Goal: Task Accomplishment & Management: Manage account settings

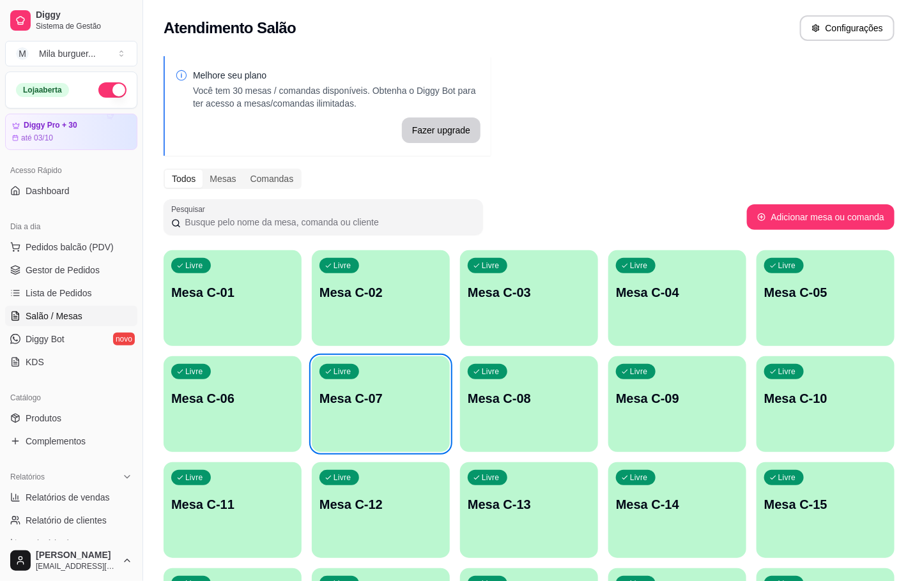
click at [353, 366] on div "Livre" at bounding box center [339, 371] width 40 height 15
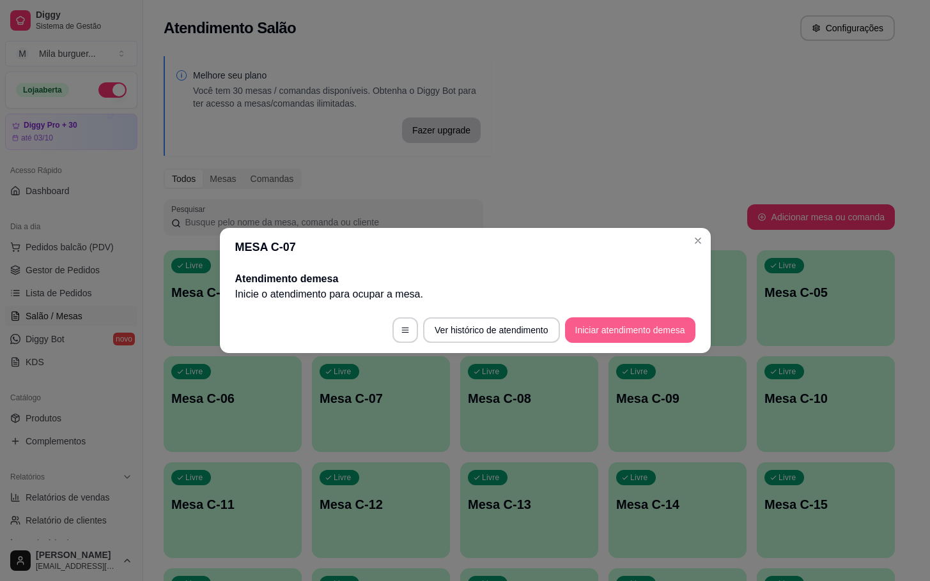
click at [685, 339] on button "Iniciar atendimento de mesa" at bounding box center [630, 331] width 130 height 26
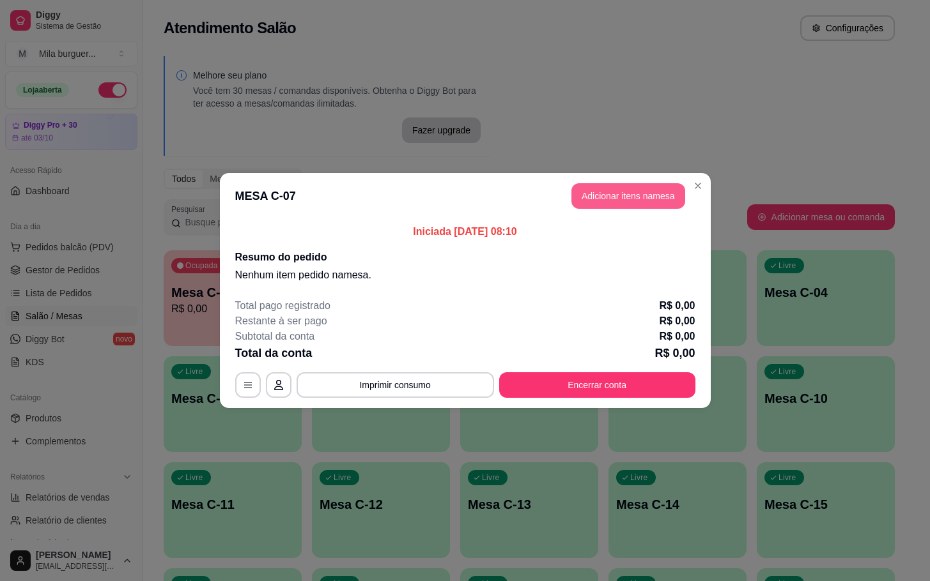
click at [647, 202] on button "Adicionar itens na mesa" at bounding box center [628, 196] width 114 height 26
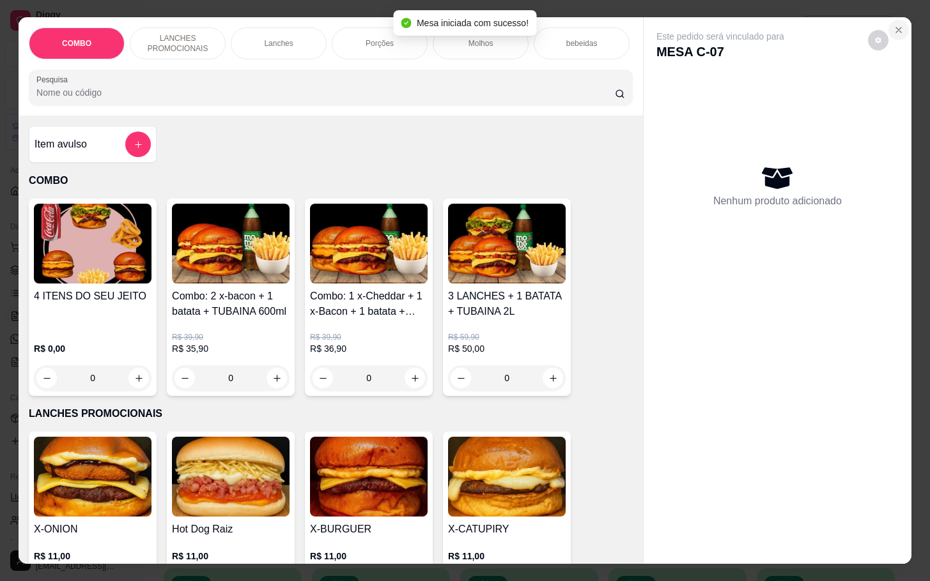
click at [888, 22] on button "Close" at bounding box center [898, 30] width 20 height 20
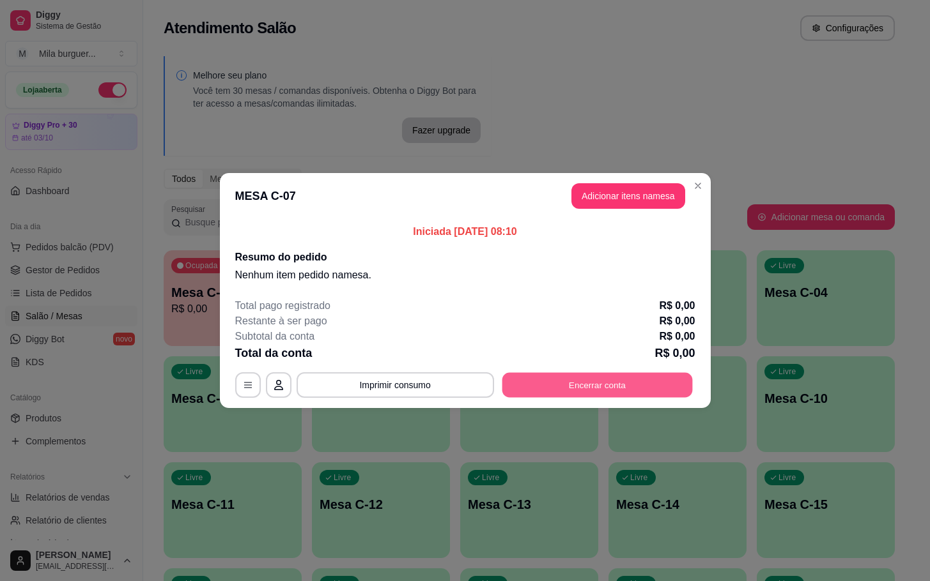
click at [652, 380] on button "Encerrar conta" at bounding box center [597, 385] width 190 height 25
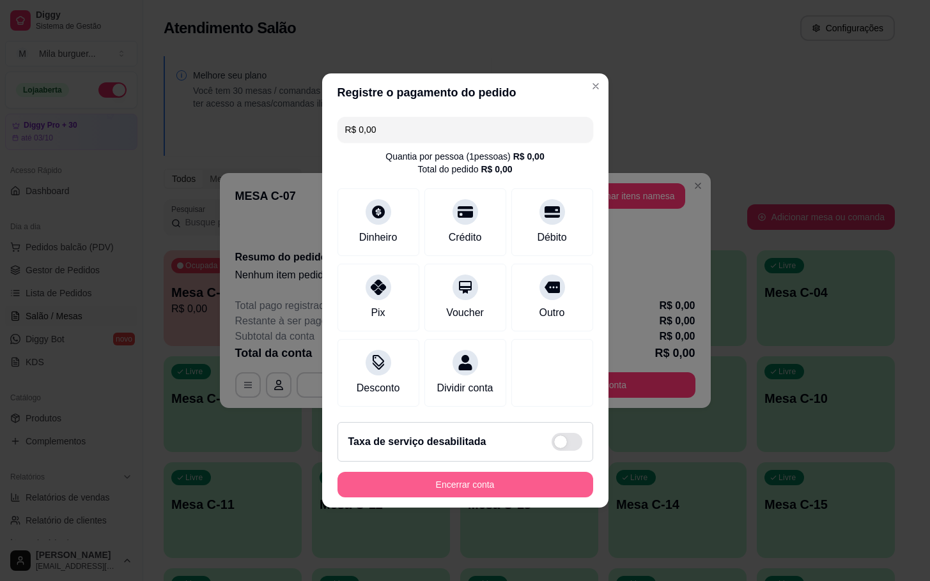
click at [539, 485] on button "Encerrar conta" at bounding box center [465, 485] width 256 height 26
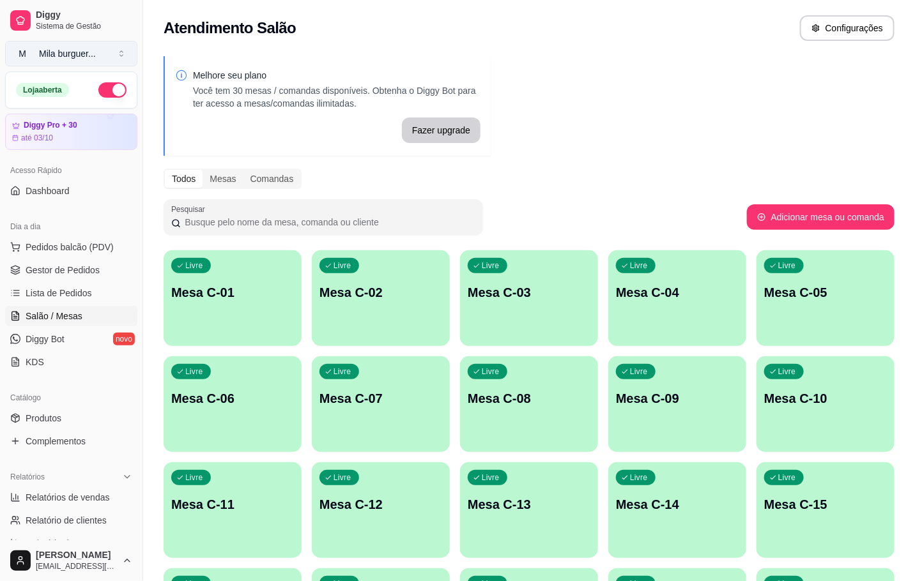
click at [75, 60] on button "M Mila burguer ..." at bounding box center [71, 54] width 132 height 26
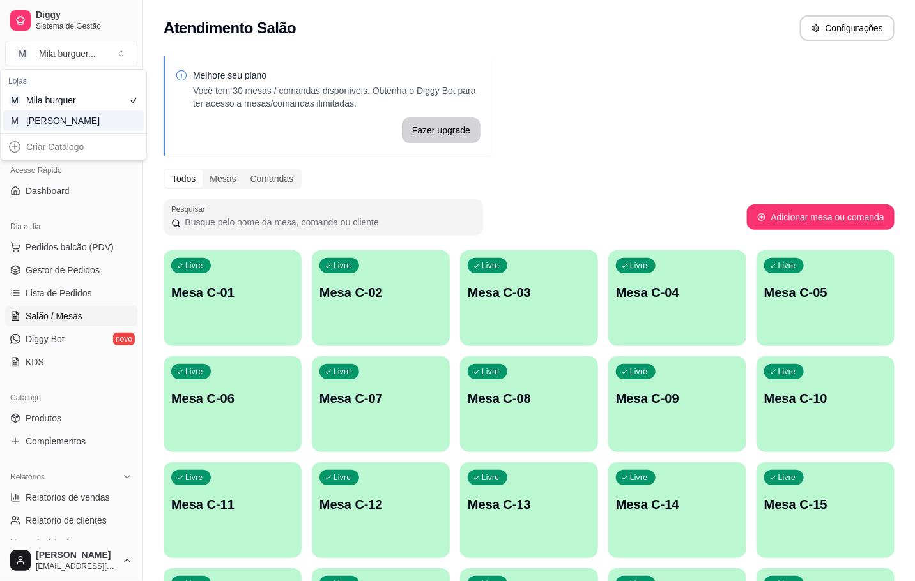
click at [127, 115] on div "M Mila Salgados" at bounding box center [73, 121] width 141 height 20
click at [403, 376] on div "Livre Mesa C-07" at bounding box center [381, 397] width 138 height 81
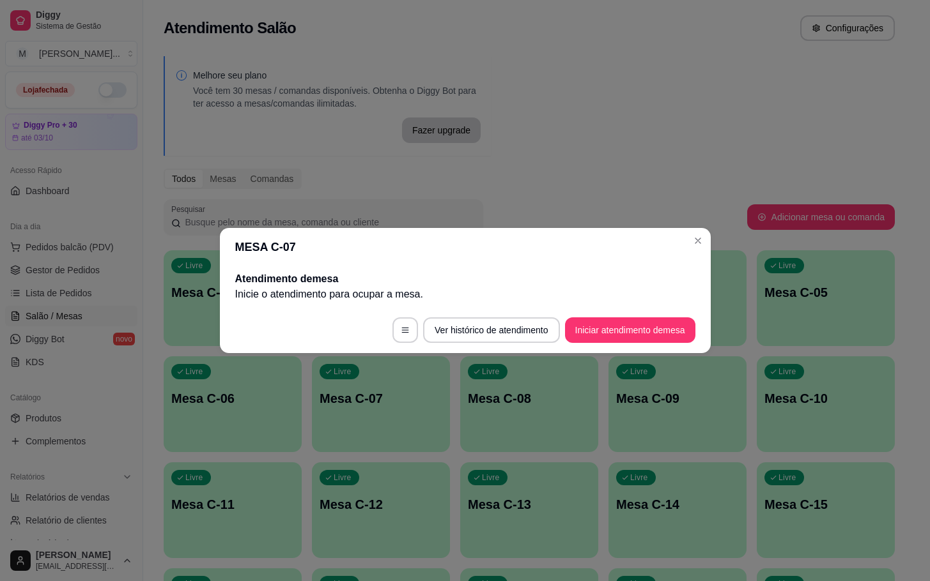
click at [647, 318] on button "Iniciar atendimento de mesa" at bounding box center [630, 331] width 130 height 26
click at [665, 328] on button "Iniciar atendimento de mesa" at bounding box center [630, 330] width 127 height 25
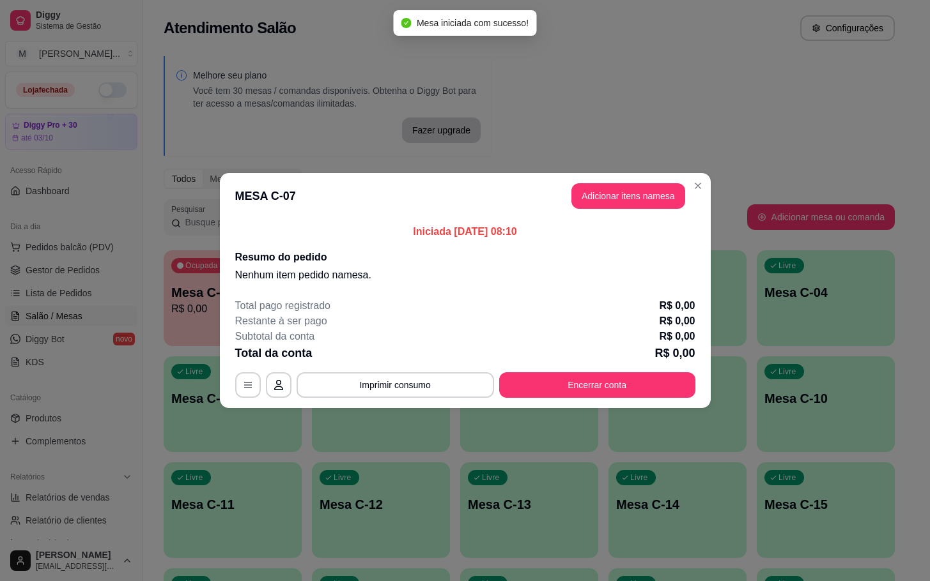
click at [636, 213] on header "MESA C-07 Adicionar itens na mesa" at bounding box center [465, 196] width 491 height 46
click at [636, 211] on header "MESA C-07 Adicionar itens na mesa" at bounding box center [465, 196] width 491 height 46
click at [620, 209] on button "Adicionar itens na mesa" at bounding box center [628, 196] width 114 height 26
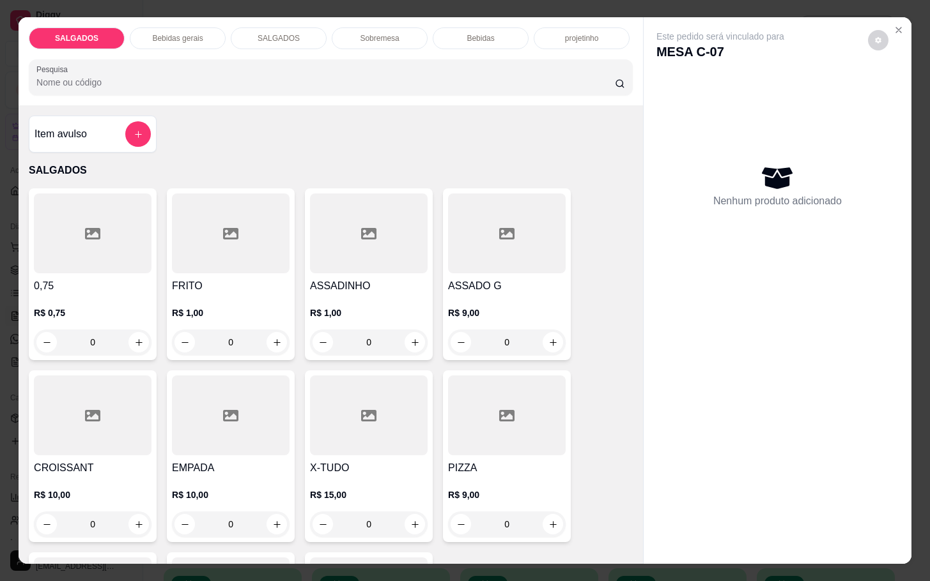
click at [219, 340] on input "0" at bounding box center [231, 343] width 72 height 26
click at [249, 334] on input "0" at bounding box center [231, 343] width 72 height 26
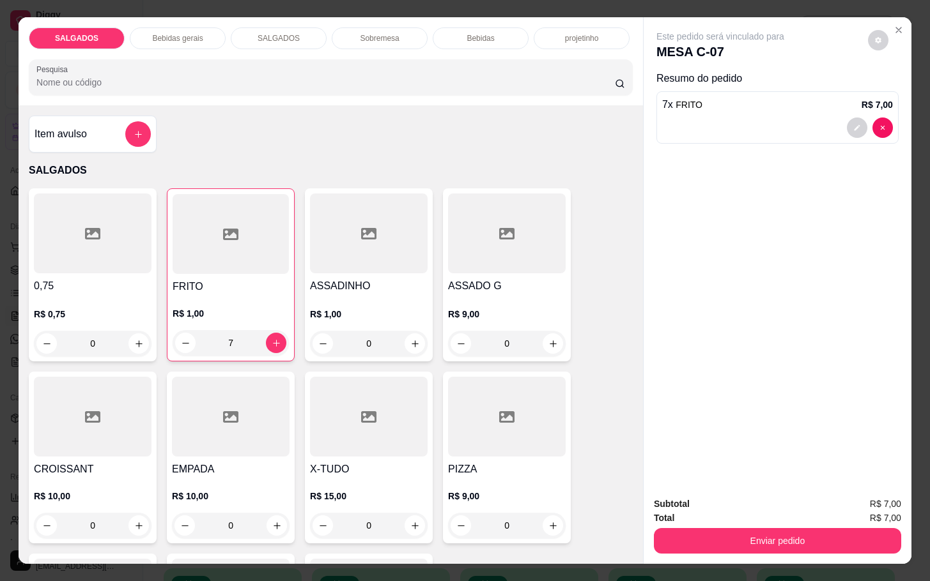
type input "7"
drag, startPoint x: 165, startPoint y: 38, endPoint x: 156, endPoint y: 52, distance: 16.7
click at [163, 38] on div "Bebidas gerais" at bounding box center [178, 38] width 96 height 22
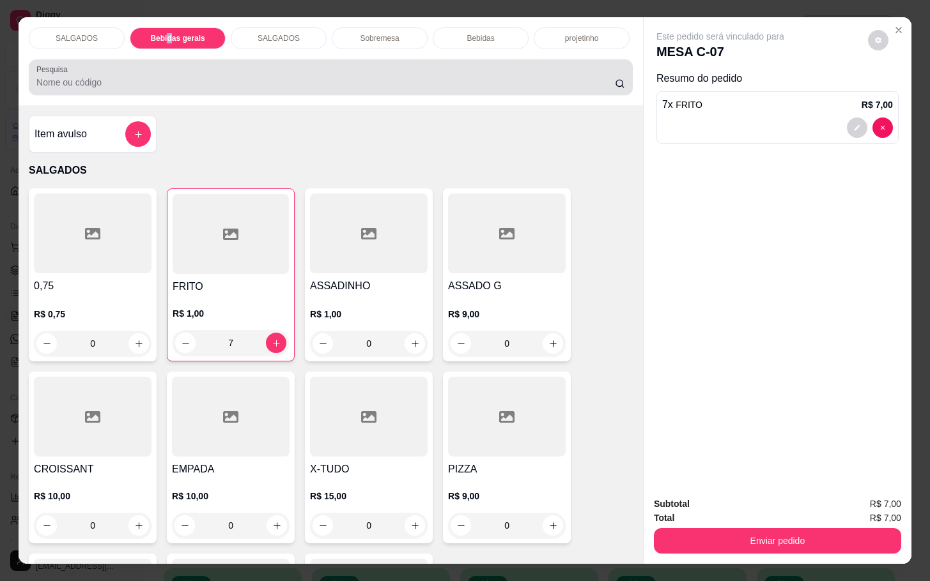
scroll to position [31, 0]
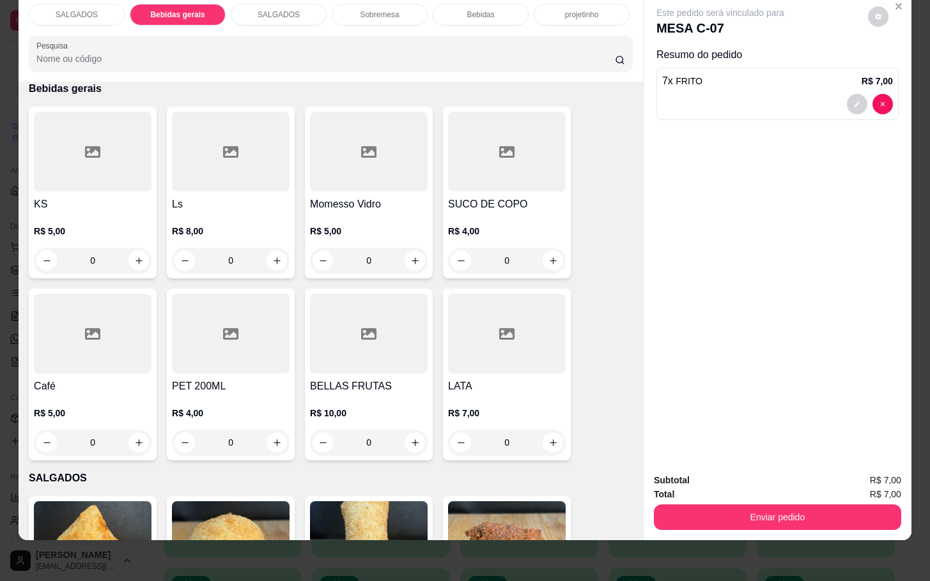
click at [110, 336] on div at bounding box center [93, 334] width 118 height 80
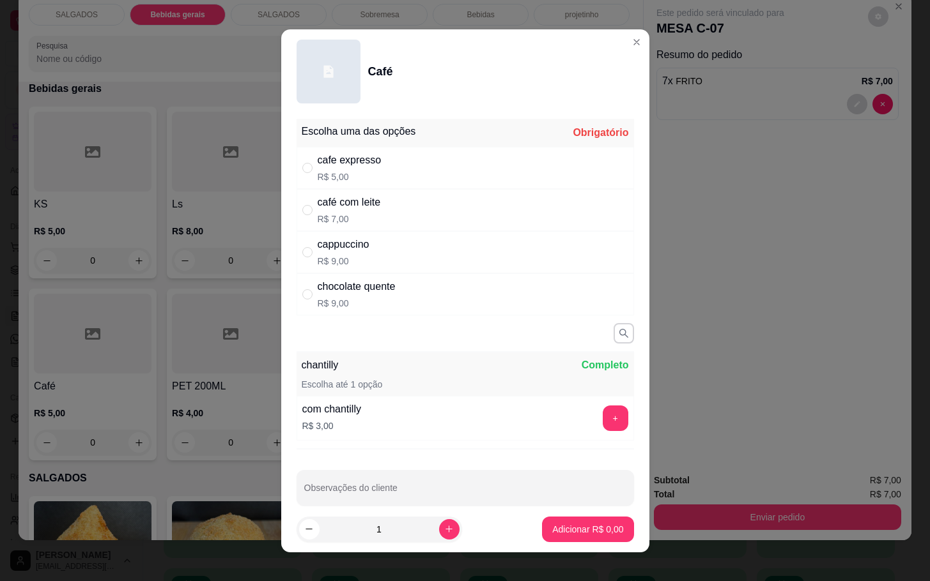
drag, startPoint x: 380, startPoint y: 217, endPoint x: 401, endPoint y: 202, distance: 26.1
click at [401, 202] on div "café com leite R$ 7,00" at bounding box center [464, 210] width 337 height 42
radio input "true"
click at [587, 534] on p "Adicionar R$ 7,00" at bounding box center [587, 529] width 69 height 12
type input "1"
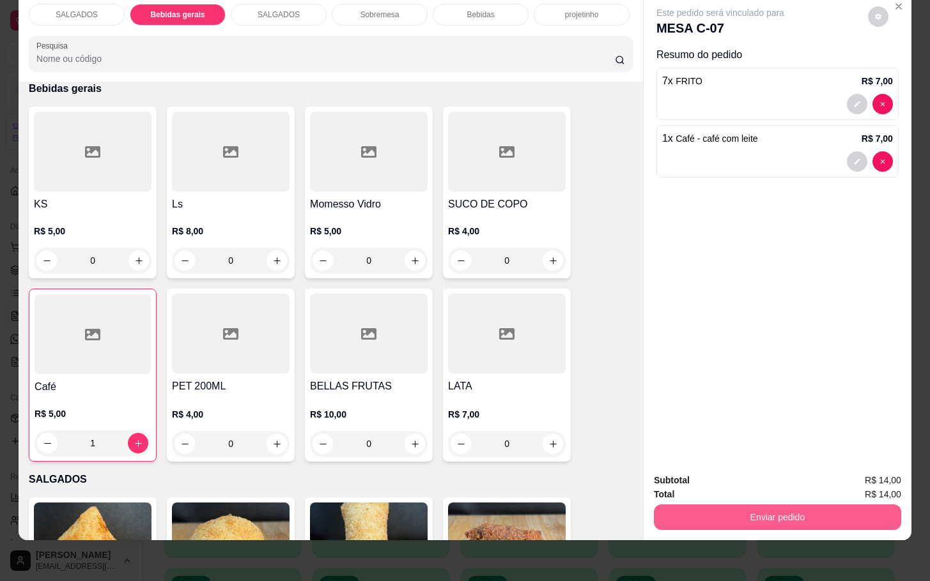
click at [776, 505] on button "Enviar pedido" at bounding box center [777, 518] width 247 height 26
click at [868, 474] on button "Enviar pedido" at bounding box center [865, 472] width 72 height 24
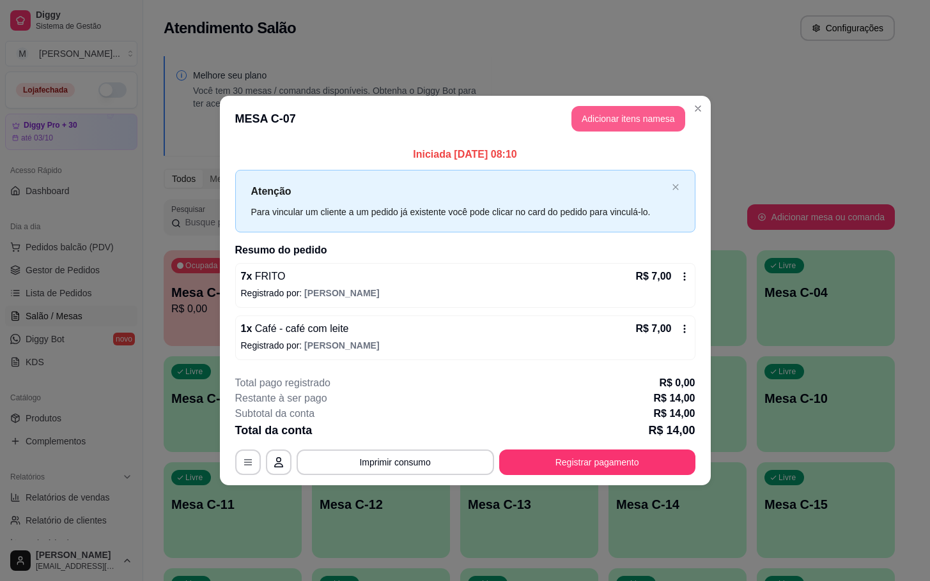
click at [646, 129] on button "Adicionar itens na mesa" at bounding box center [628, 119] width 114 height 26
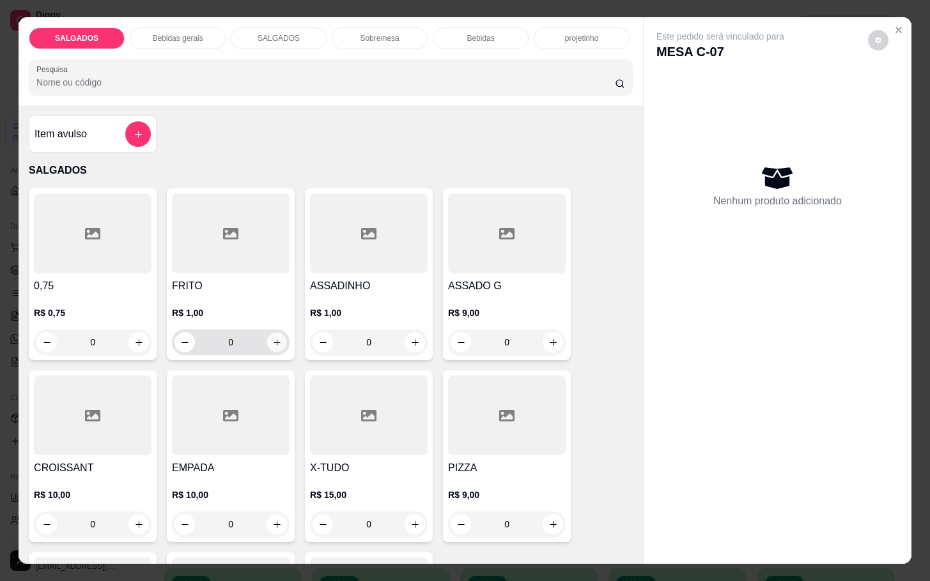
click at [274, 338] on icon "increase-product-quantity" at bounding box center [277, 343] width 10 height 10
type input "1"
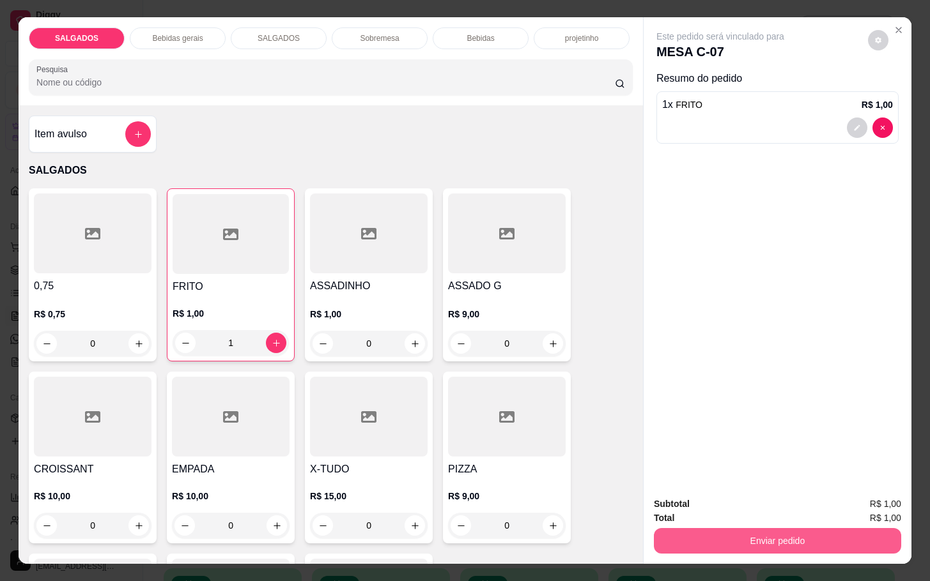
click at [742, 530] on button "Enviar pedido" at bounding box center [777, 541] width 247 height 26
click at [846, 503] on button "Enviar pedido" at bounding box center [869, 502] width 75 height 26
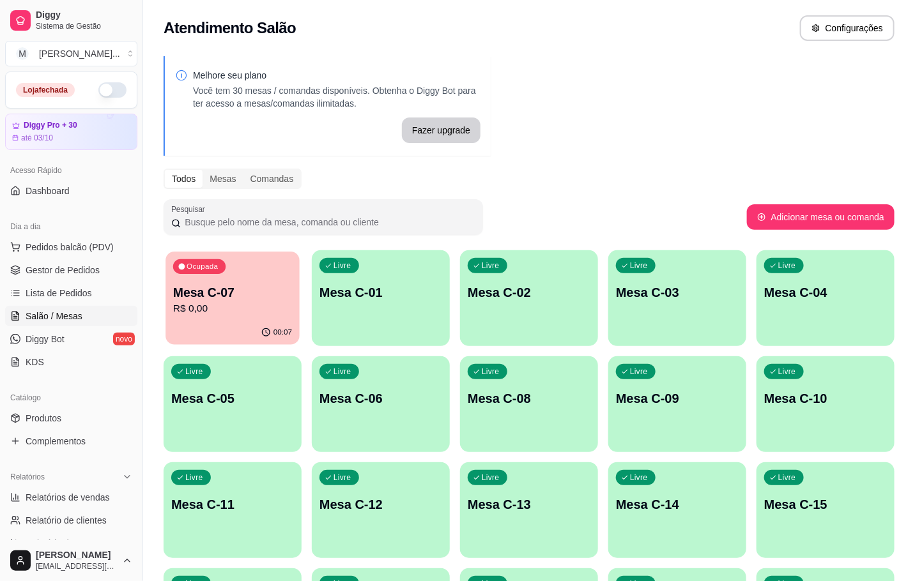
click at [274, 268] on div "Ocupada Mesa C-07 R$ 0,00" at bounding box center [232, 286] width 134 height 69
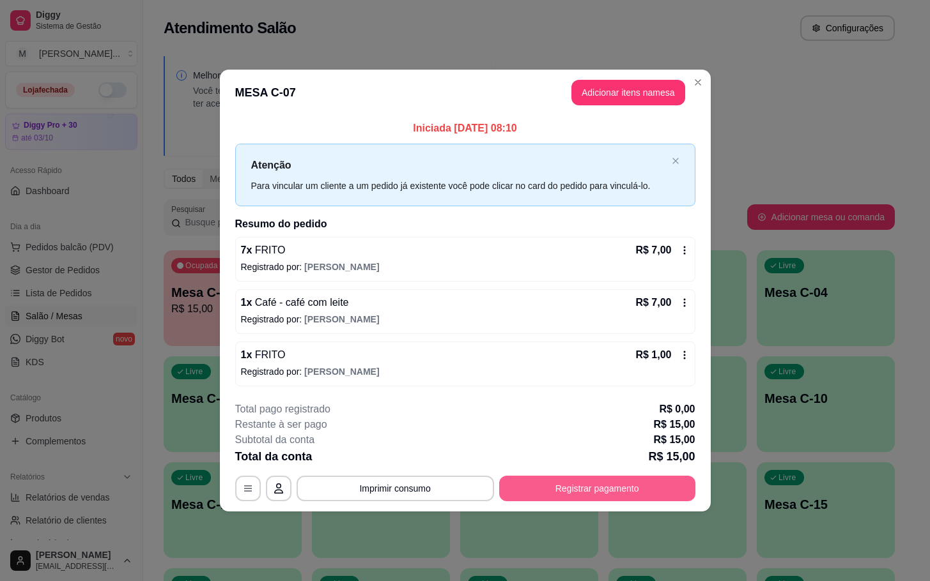
click at [604, 483] on button "Registrar pagamento" at bounding box center [597, 489] width 196 height 26
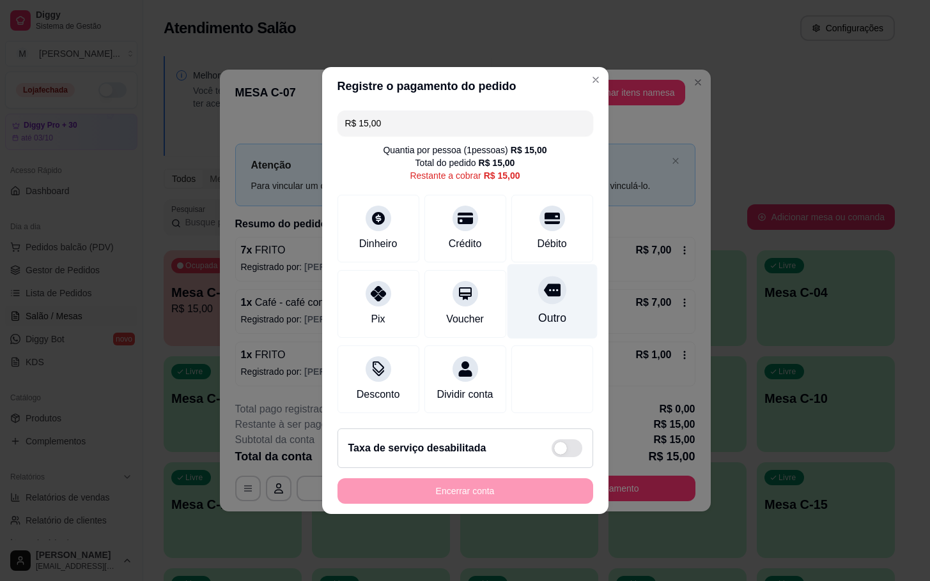
click at [523, 325] on div "Outro" at bounding box center [552, 302] width 90 height 75
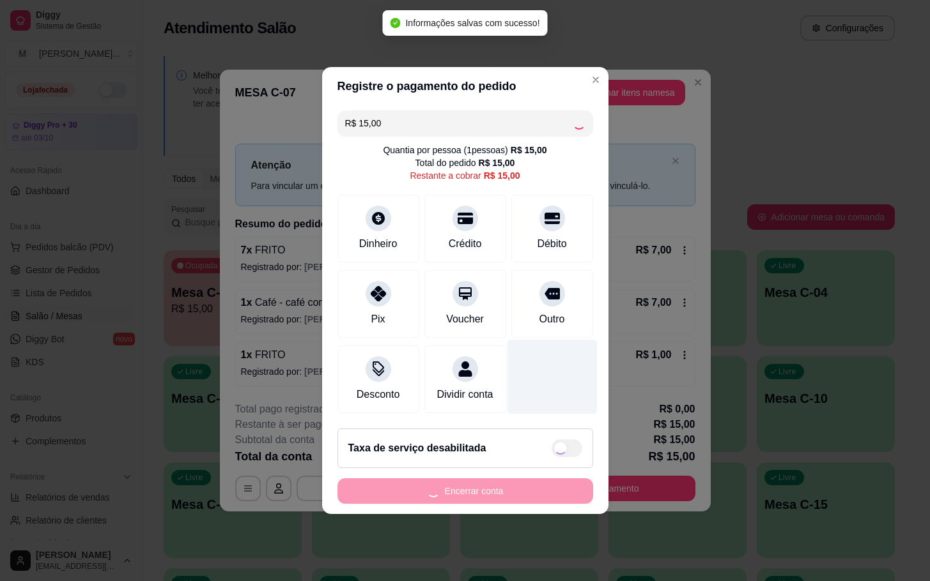
type input "R$ 0,00"
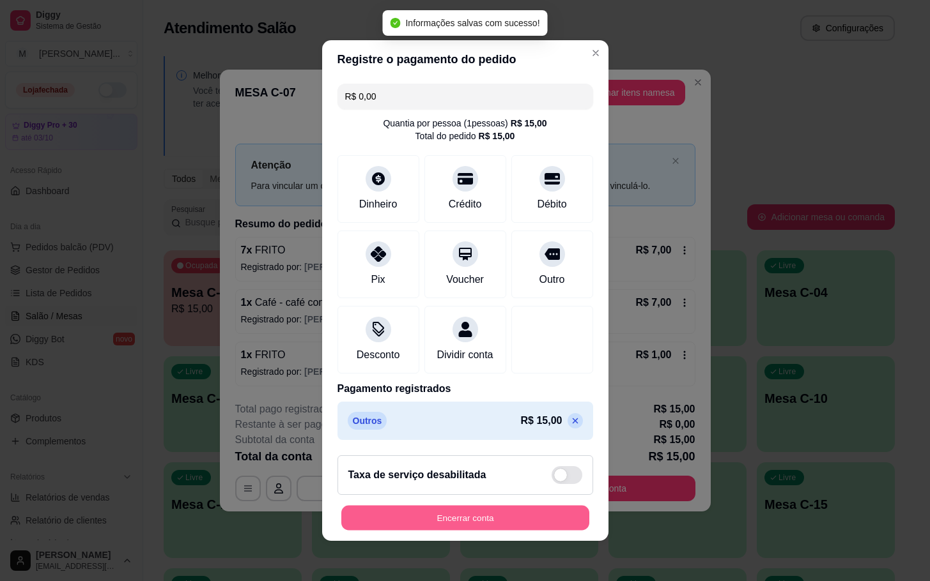
click at [510, 518] on button "Encerrar conta" at bounding box center [465, 518] width 248 height 25
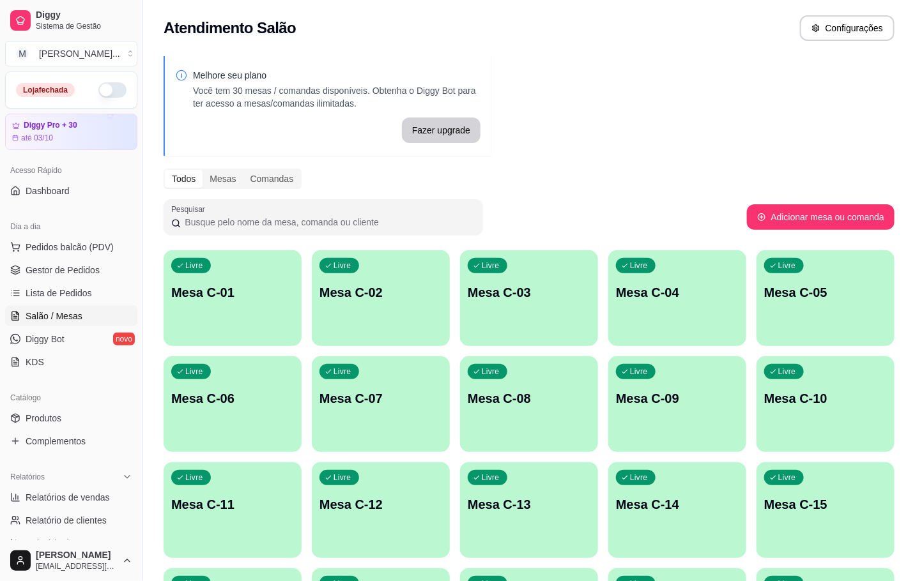
click at [389, 378] on div "Livre Mesa C-07" at bounding box center [381, 397] width 138 height 81
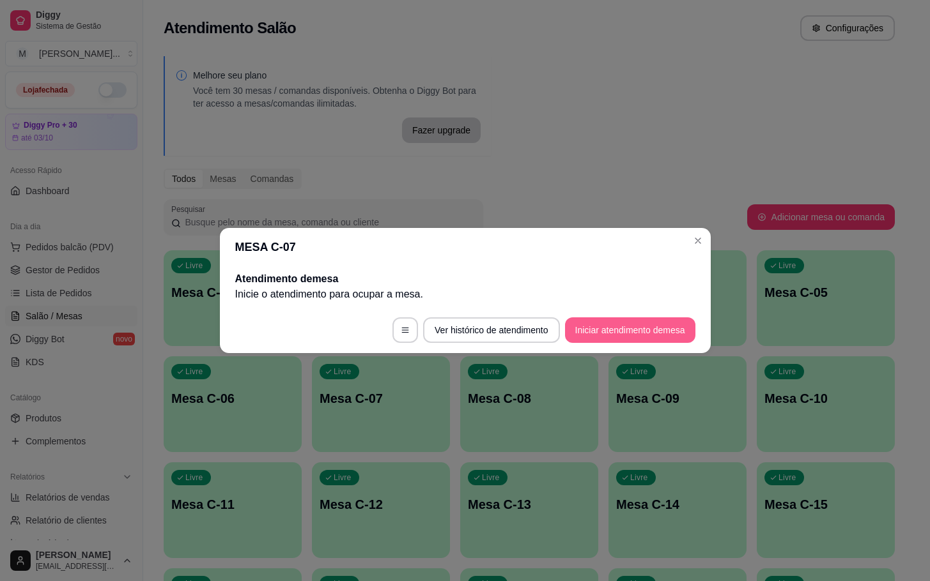
click at [596, 328] on button "Iniciar atendimento de mesa" at bounding box center [630, 331] width 130 height 26
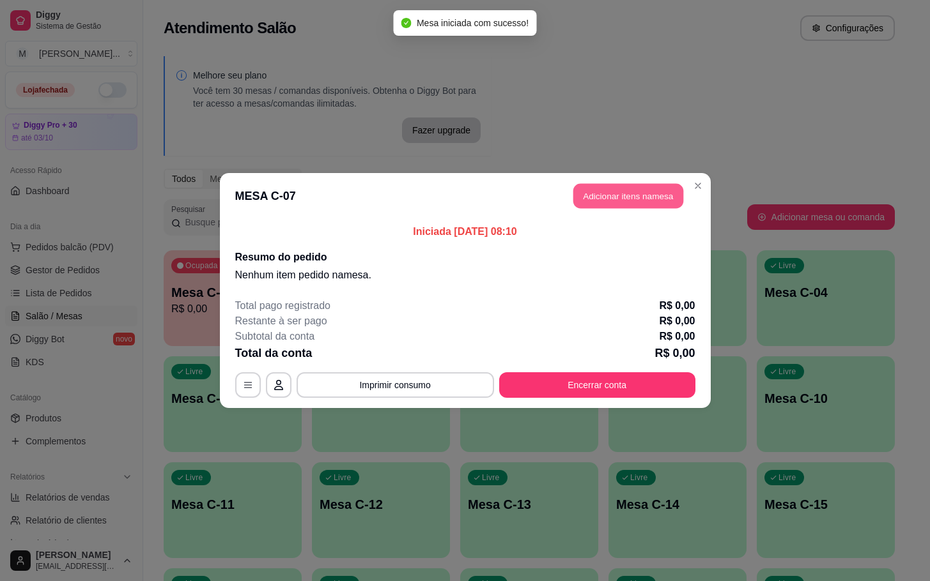
click at [629, 196] on button "Adicionar itens na mesa" at bounding box center [628, 196] width 110 height 25
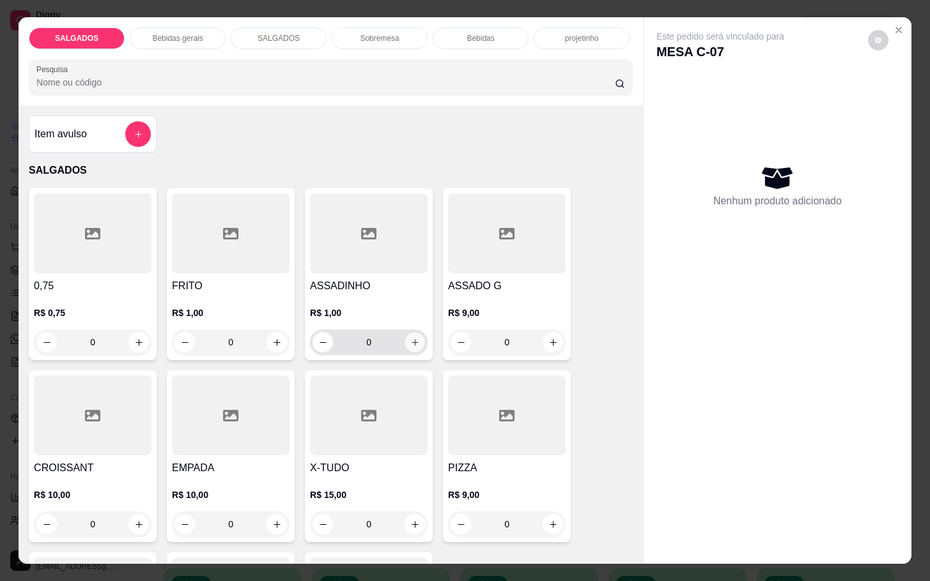
click at [410, 338] on icon "increase-product-quantity" at bounding box center [415, 343] width 10 height 10
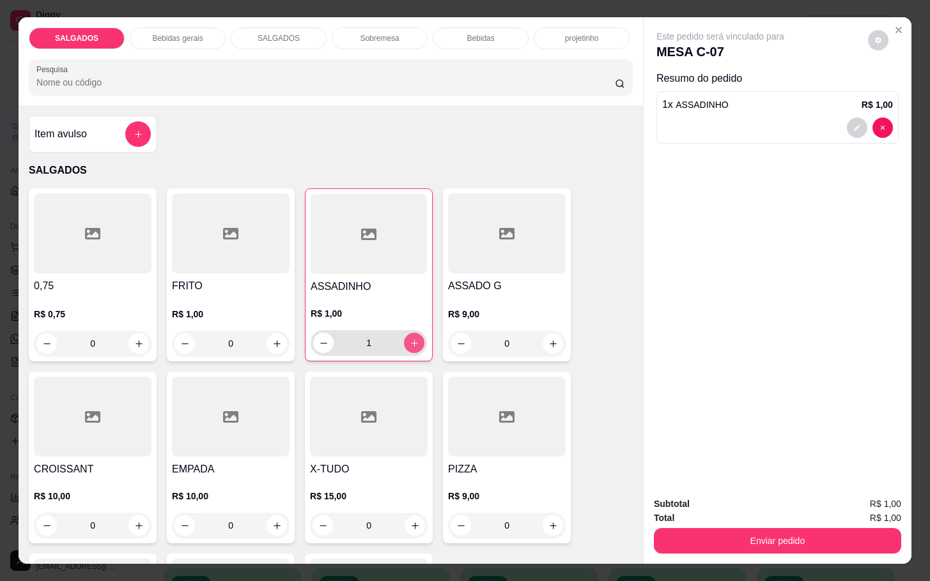
click at [410, 339] on icon "increase-product-quantity" at bounding box center [415, 344] width 10 height 10
type input "5"
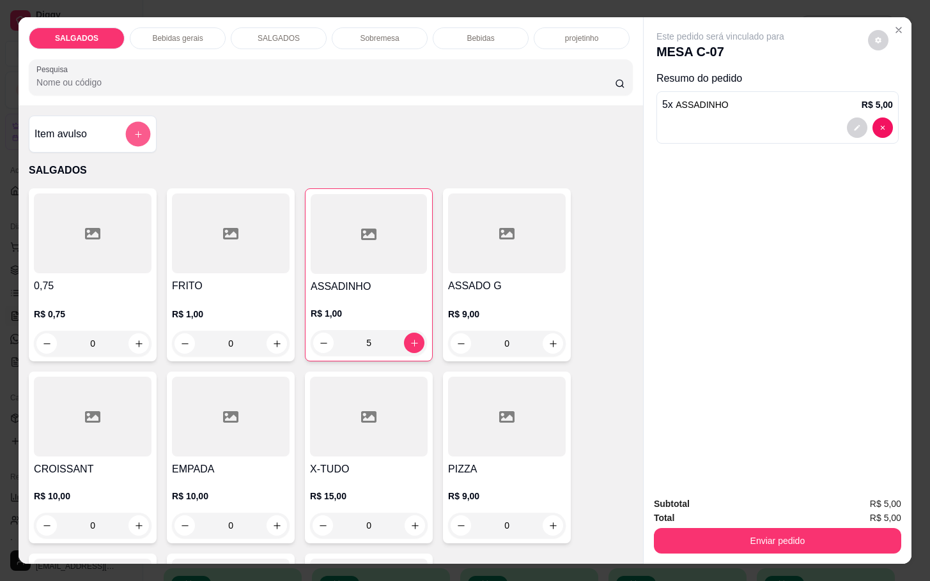
click at [134, 132] on icon "add-separate-item" at bounding box center [139, 135] width 10 height 10
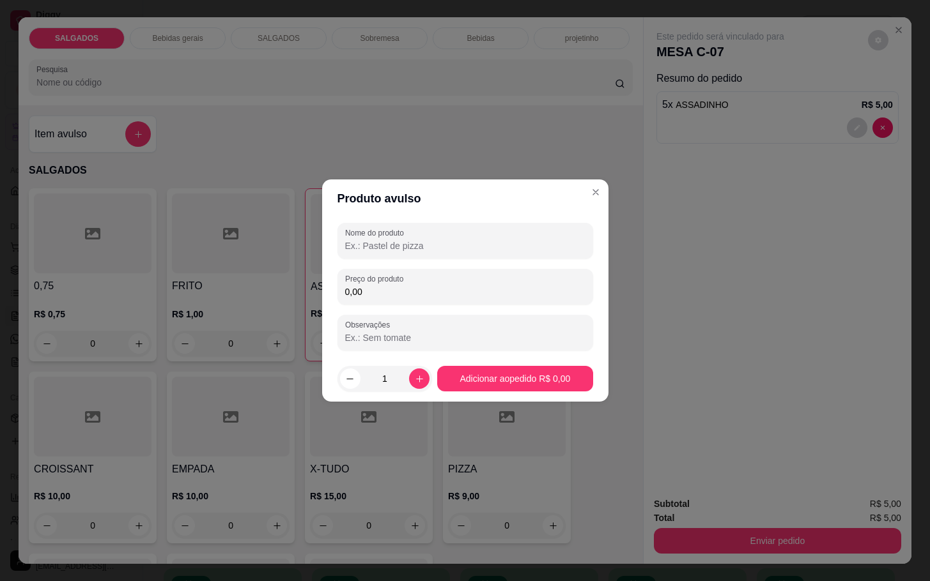
click at [378, 240] on input "Nome do produto" at bounding box center [465, 246] width 240 height 13
type input "KS"
click at [385, 288] on input "0,00" at bounding box center [465, 292] width 240 height 13
type input "5,00"
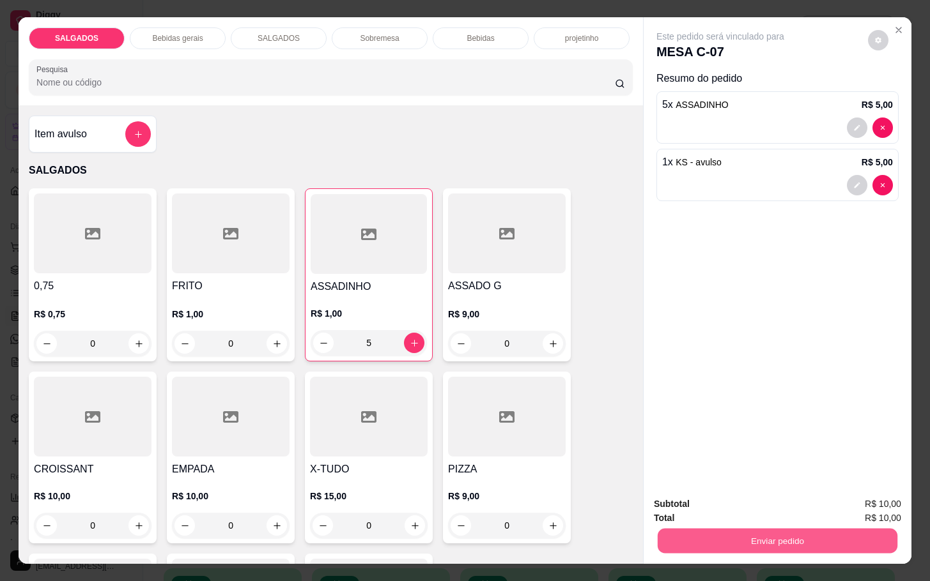
click at [765, 534] on button "Enviar pedido" at bounding box center [777, 540] width 240 height 25
click at [859, 493] on button "Enviar pedido" at bounding box center [866, 503] width 70 height 24
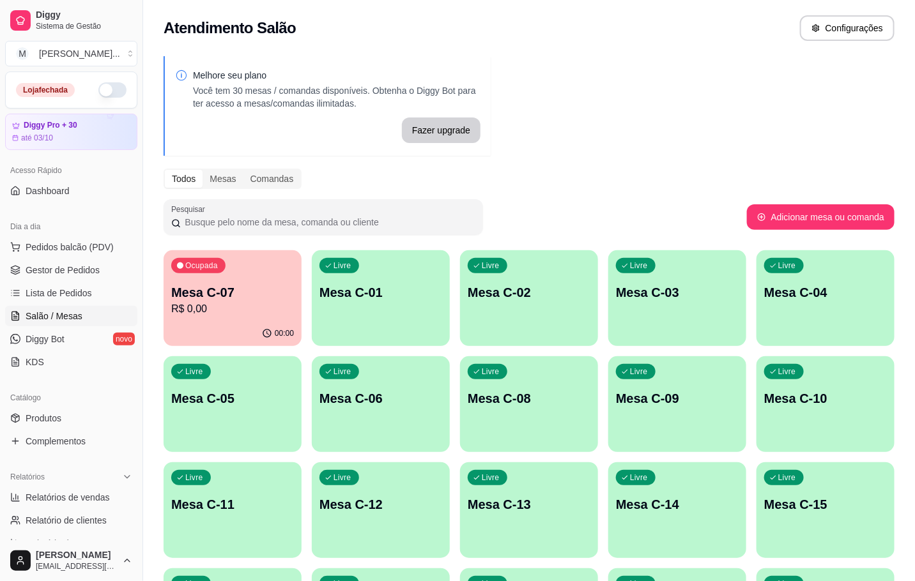
click at [479, 394] on p "Mesa C-08" at bounding box center [529, 399] width 123 height 18
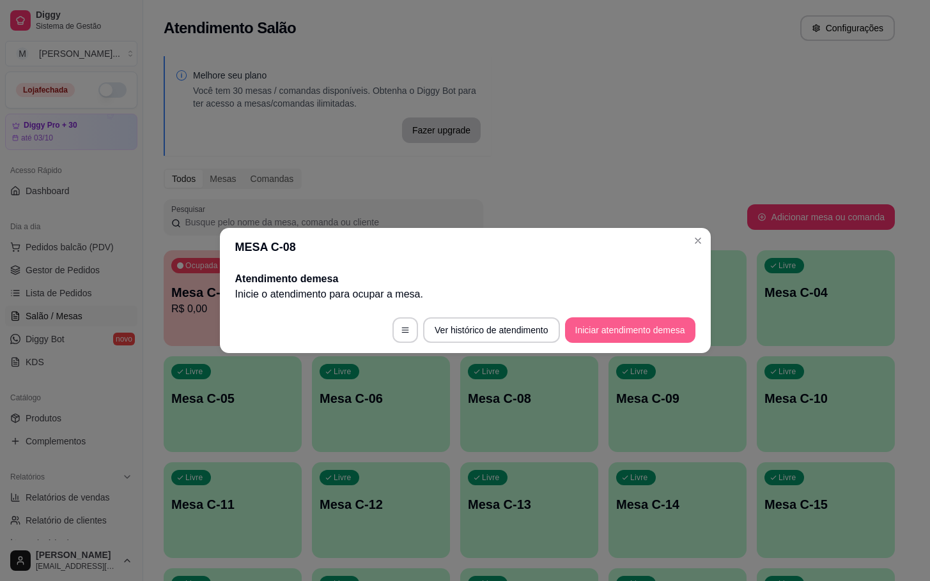
click at [629, 320] on button "Iniciar atendimento de mesa" at bounding box center [630, 331] width 130 height 26
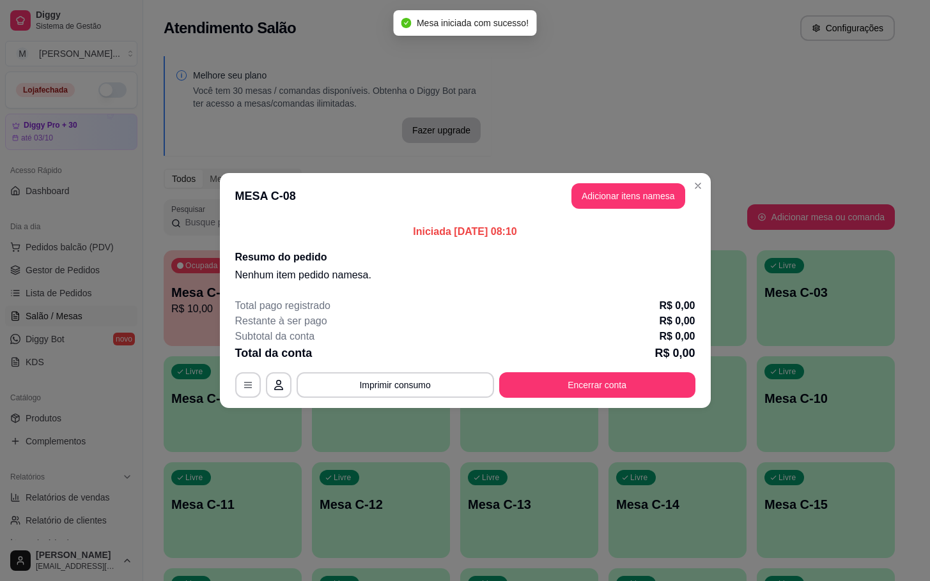
click at [634, 211] on header "MESA C-08 Adicionar itens na mesa" at bounding box center [465, 196] width 491 height 46
click at [625, 217] on header "MESA C-08 Adicionar itens na mesa" at bounding box center [465, 196] width 491 height 46
click at [631, 213] on header "MESA C-08 Adicionar itens na mesa" at bounding box center [465, 196] width 491 height 46
click at [633, 211] on header "MESA C-08 Adicionar itens na mesa" at bounding box center [465, 196] width 491 height 46
click at [636, 205] on button "Adicionar itens na mesa" at bounding box center [628, 196] width 110 height 25
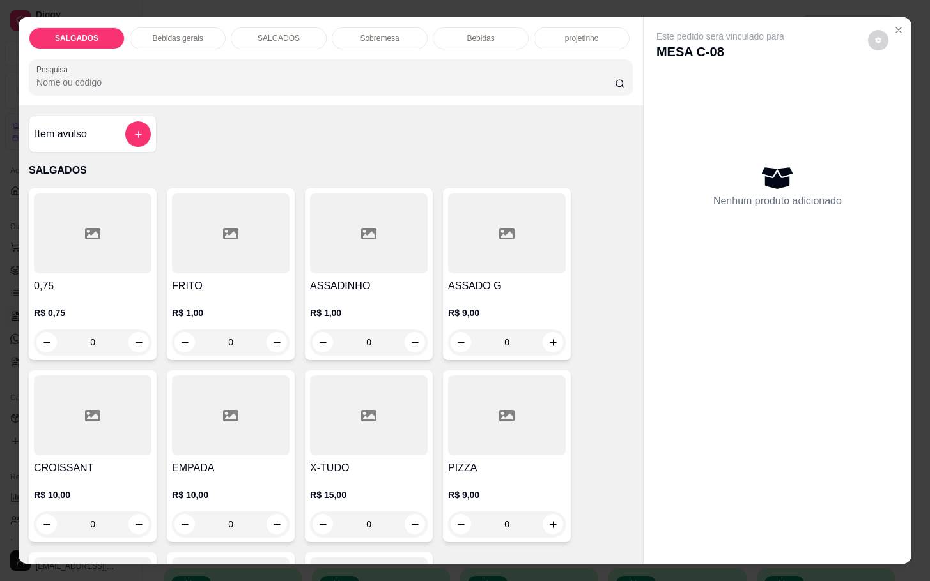
click at [244, 343] on input "0" at bounding box center [231, 343] width 72 height 26
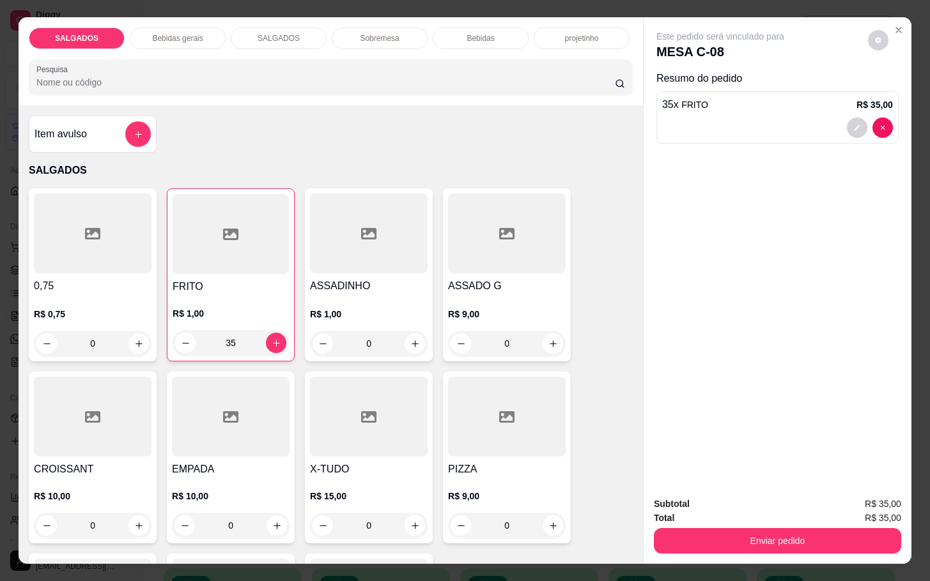
type input "35"
click at [162, 41] on div "SALGADOS Bebidas gerais SALGADOS Sobremesa Bebidas projetinho Pesquisa" at bounding box center [331, 61] width 624 height 88
click at [171, 36] on p "Bebidas gerais" at bounding box center [177, 38] width 50 height 10
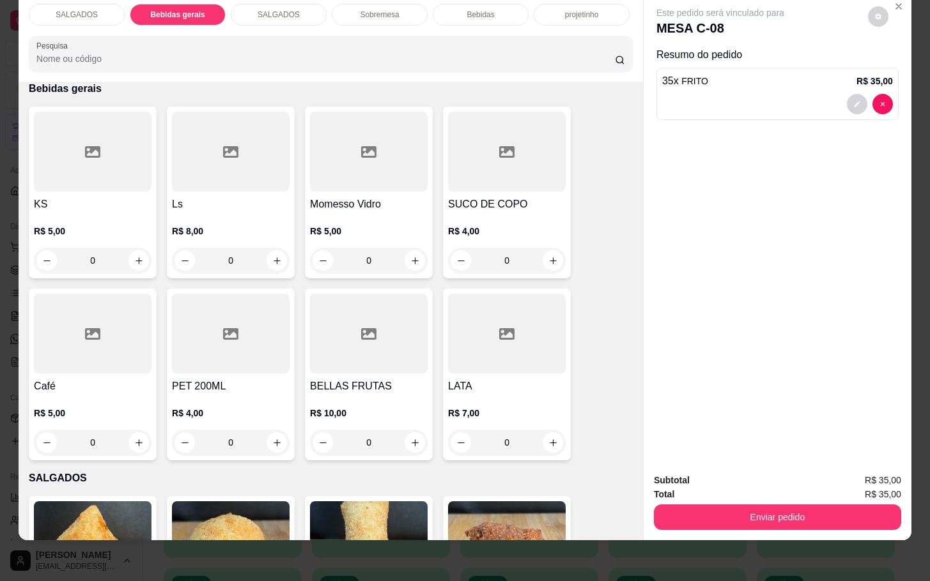
click at [127, 179] on div "KS R$ 5,00 0" at bounding box center [93, 193] width 128 height 172
click at [129, 157] on div at bounding box center [93, 152] width 118 height 80
click at [222, 171] on div at bounding box center [231, 152] width 118 height 80
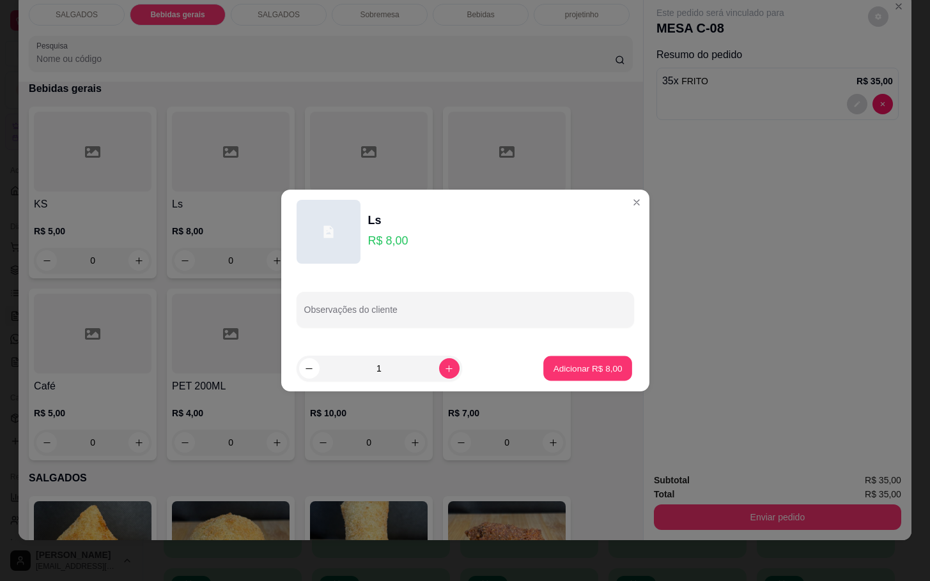
click at [564, 378] on button "Adicionar R$ 8,00" at bounding box center [587, 369] width 89 height 25
type input "1"
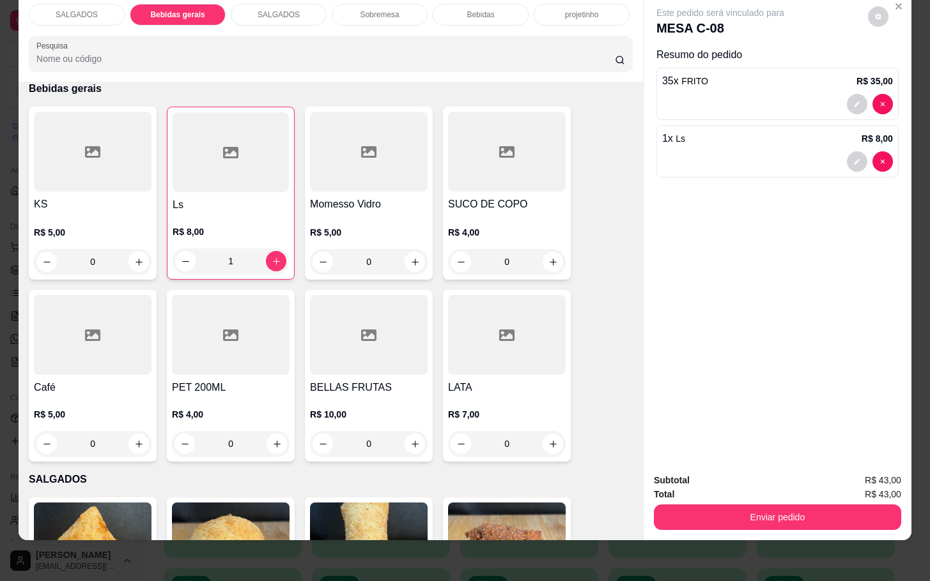
click at [107, 295] on div at bounding box center [93, 335] width 118 height 80
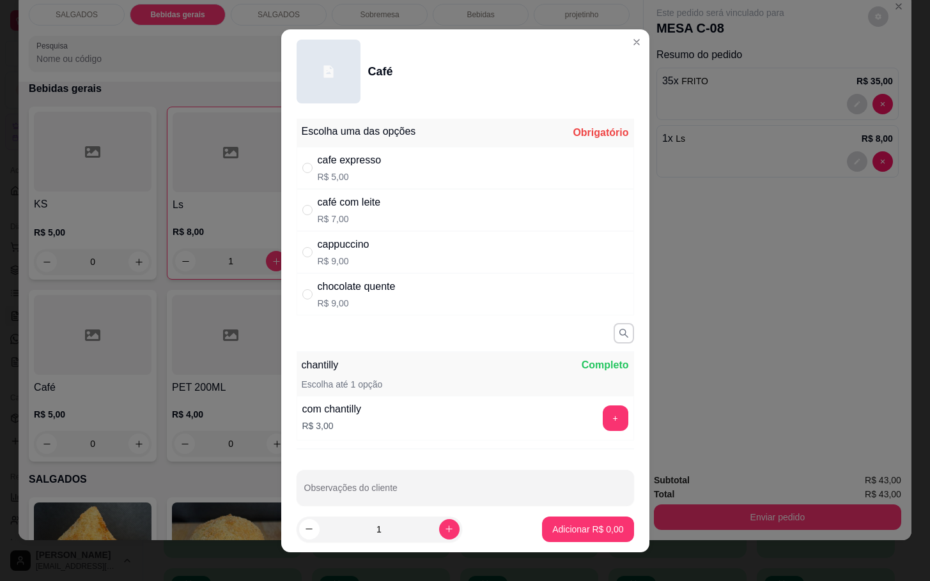
click at [384, 215] on div "café com leite R$ 7,00" at bounding box center [464, 210] width 337 height 42
radio input "true"
click at [552, 528] on p "Adicionar R$ 7,00" at bounding box center [587, 529] width 71 height 13
type input "1"
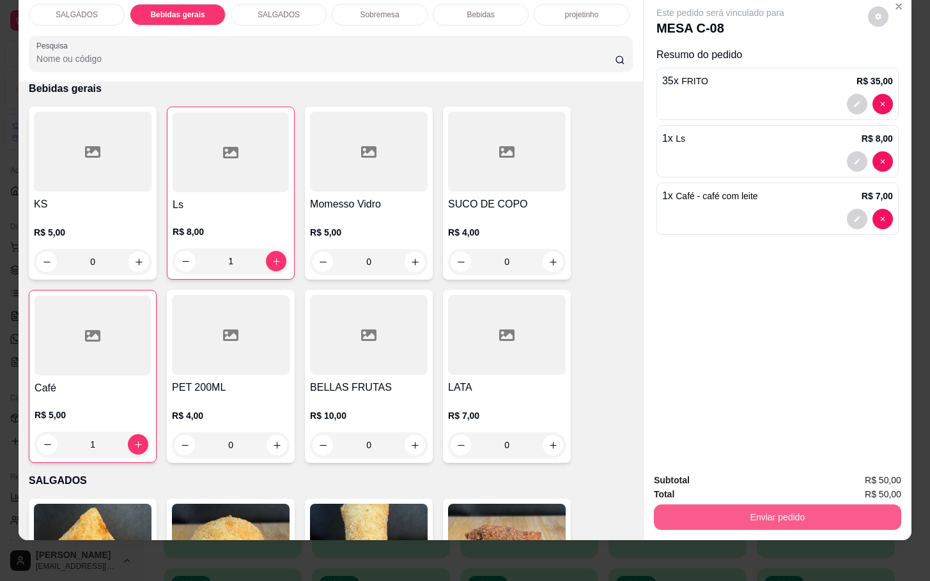
click at [696, 505] on button "Enviar pedido" at bounding box center [777, 518] width 247 height 26
click at [873, 474] on button "Enviar pedido" at bounding box center [865, 472] width 72 height 24
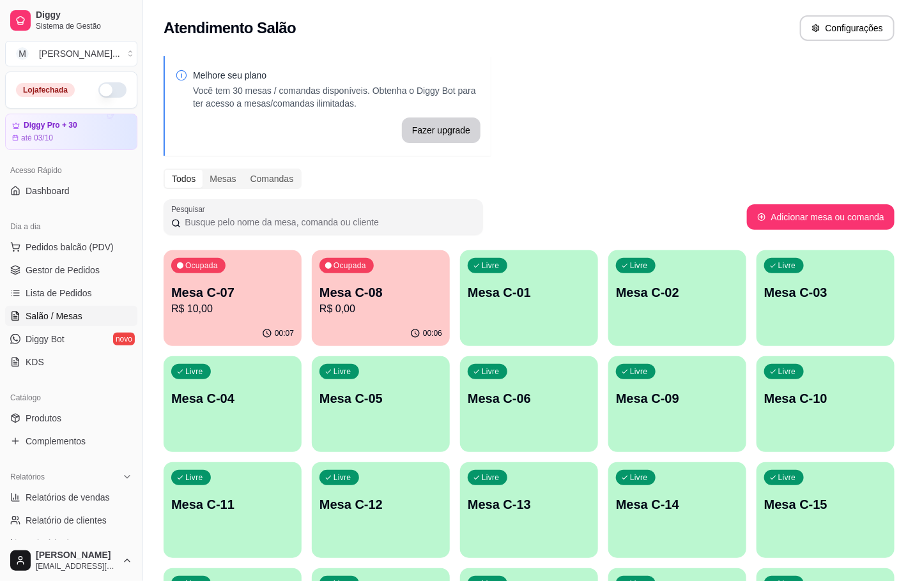
click at [430, 303] on p "R$ 0,00" at bounding box center [380, 309] width 123 height 15
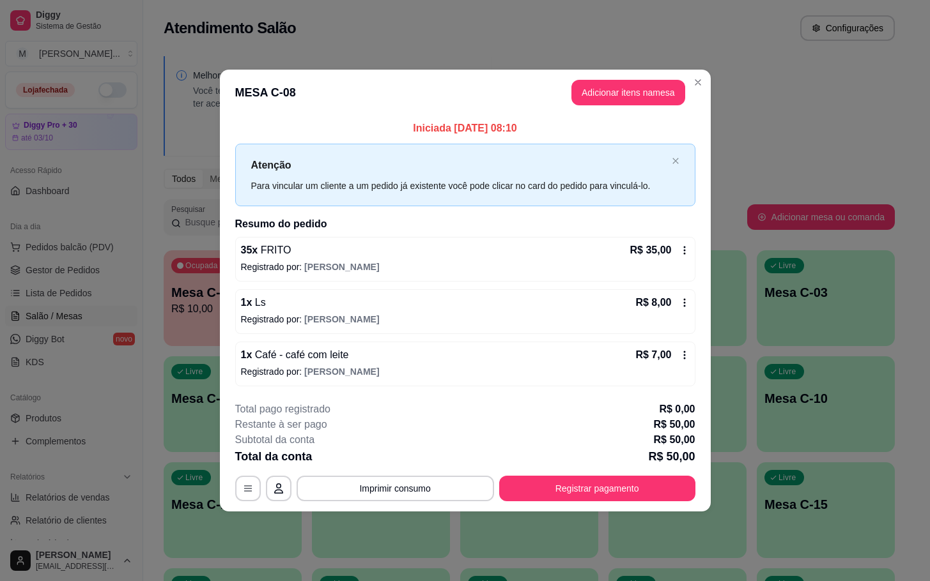
click at [547, 473] on div "**********" at bounding box center [465, 452] width 460 height 100
click at [547, 489] on button "Registrar pagamento" at bounding box center [597, 489] width 196 height 26
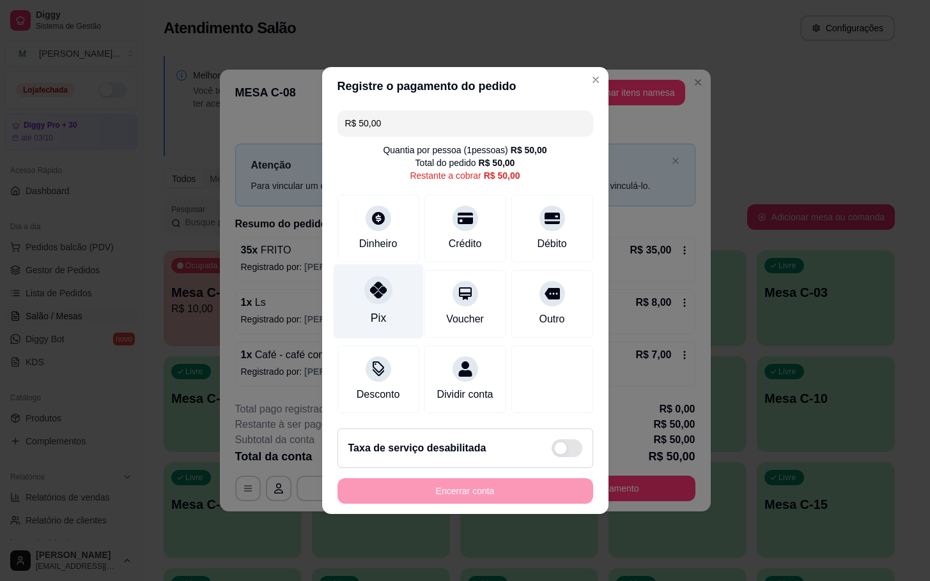
click at [367, 292] on div "Pix" at bounding box center [378, 302] width 90 height 75
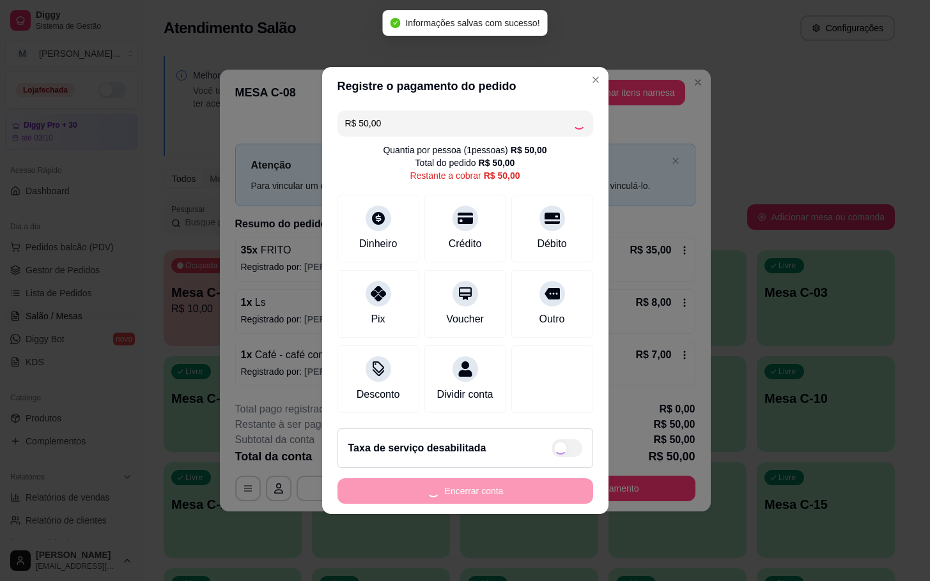
type input "R$ 0,00"
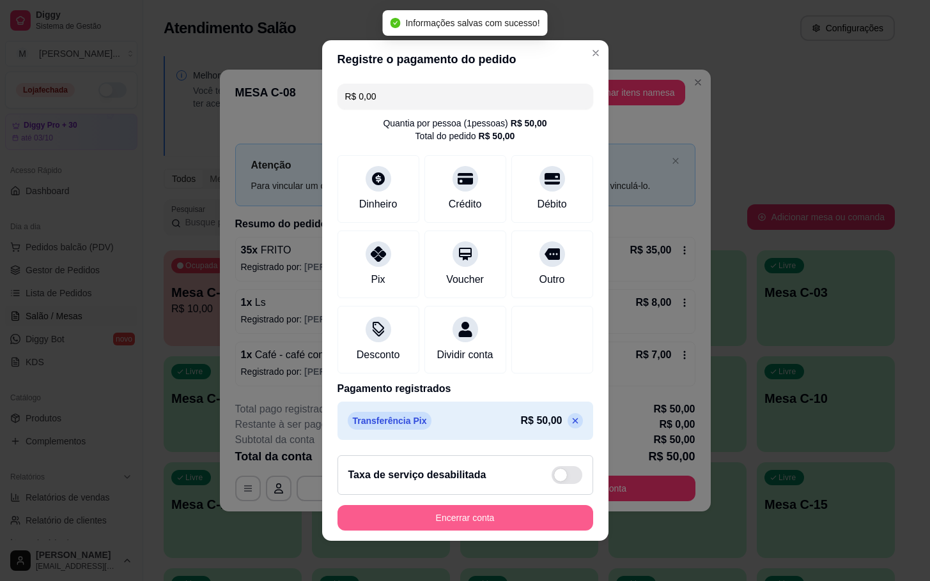
click at [498, 521] on button "Encerrar conta" at bounding box center [465, 518] width 256 height 26
